Goal: Transaction & Acquisition: Purchase product/service

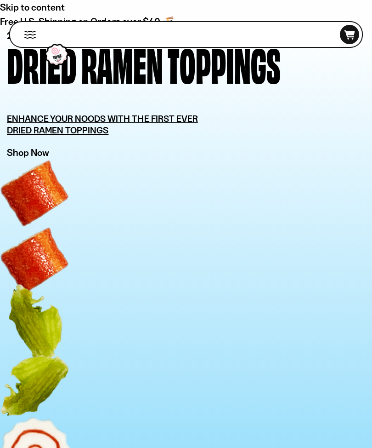
click at [62, 122] on u "ENHANCE YOUR NOODS WITH THE FIRST EVER DRIED RAMEN TOPPINGS" at bounding box center [102, 124] width 191 height 23
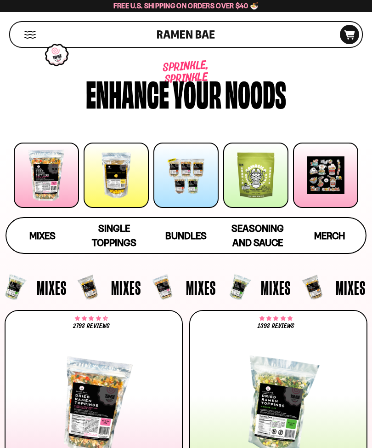
click at [120, 290] on span "Mixes" at bounding box center [126, 287] width 30 height 19
click at [109, 234] on span "Single Toppings" at bounding box center [114, 236] width 45 height 26
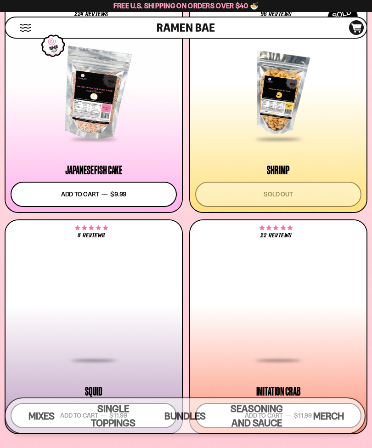
scroll to position [1016, 0]
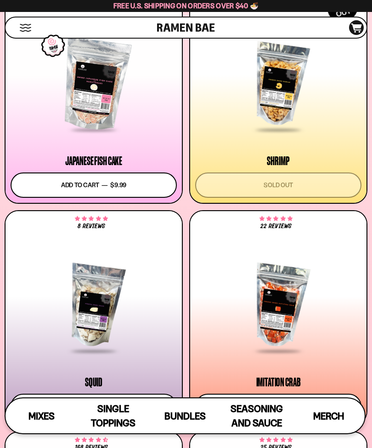
click at [183, 410] on span "Bundles" at bounding box center [185, 415] width 41 height 11
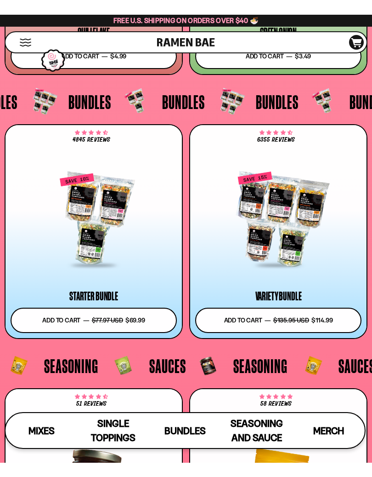
scroll to position [3153, 0]
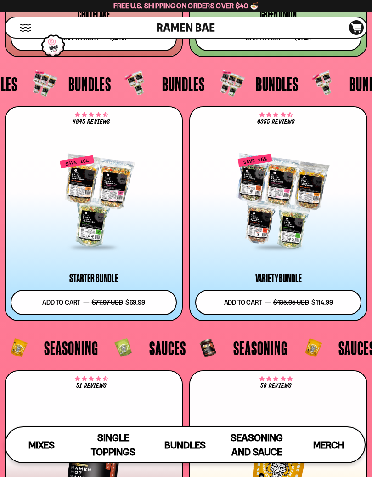
click at [88, 302] on button "Add to cart Add — Regular price $69.99 Regular price $77.97 USD Sale price $69.…" at bounding box center [94, 302] width 166 height 25
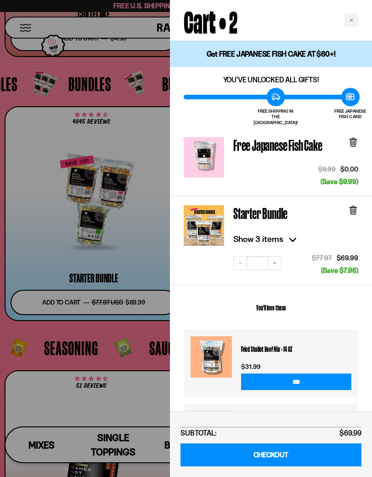
click at [264, 447] on link "CHECKOUT" at bounding box center [271, 454] width 181 height 23
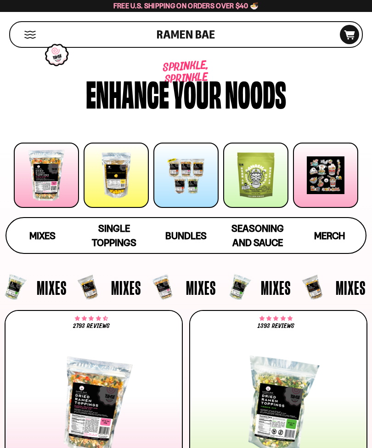
click at [352, 39] on icon at bounding box center [350, 34] width 11 height 9
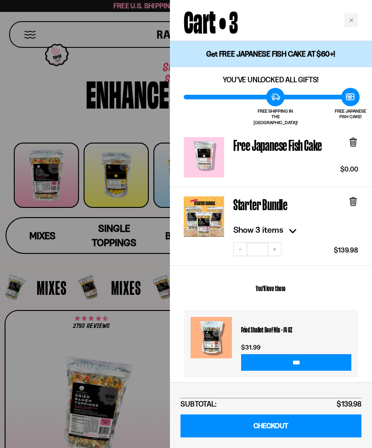
click at [280, 246] on button "Increase quantity" at bounding box center [275, 249] width 14 height 14
click at [243, 246] on button "Decrease quantity" at bounding box center [241, 249] width 14 height 14
click at [240, 246] on icon "Decrease quantity" at bounding box center [241, 249] width 6 height 6
click at [269, 423] on link "CHECKOUT" at bounding box center [271, 425] width 181 height 23
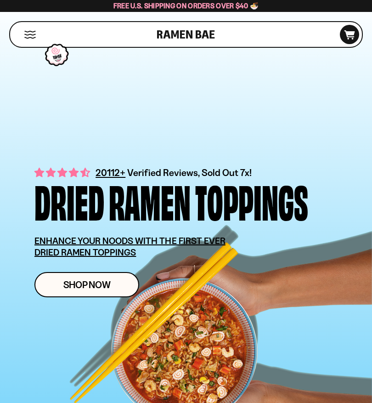
click at [84, 286] on span "Shop Now" at bounding box center [86, 285] width 47 height 10
